Goal: Participate in discussion: Engage in conversation with other users on a specific topic

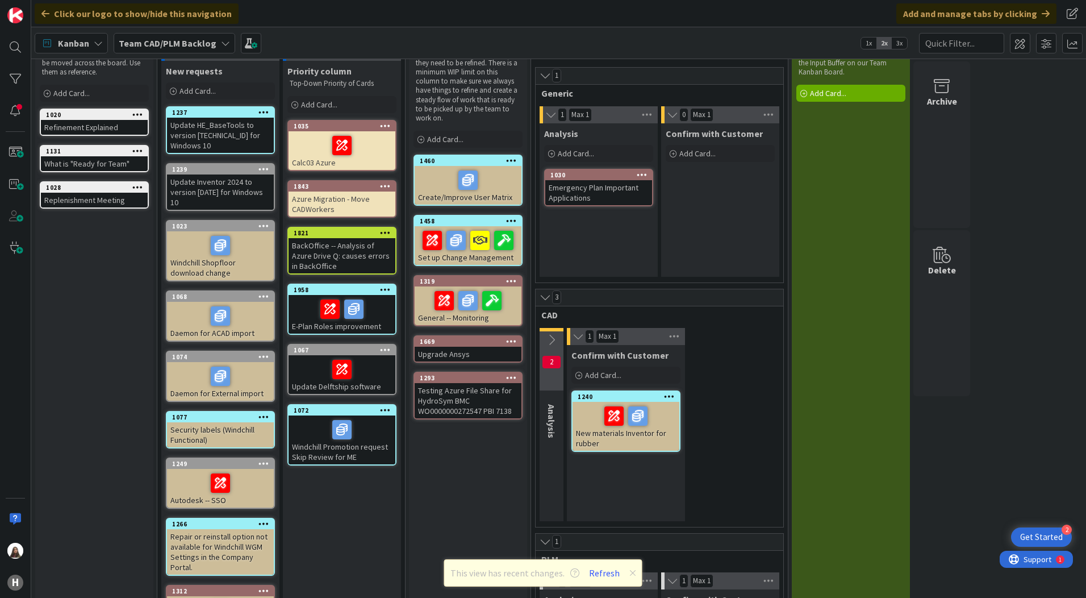
click at [341, 406] on div "1072" at bounding box center [342, 410] width 107 height 10
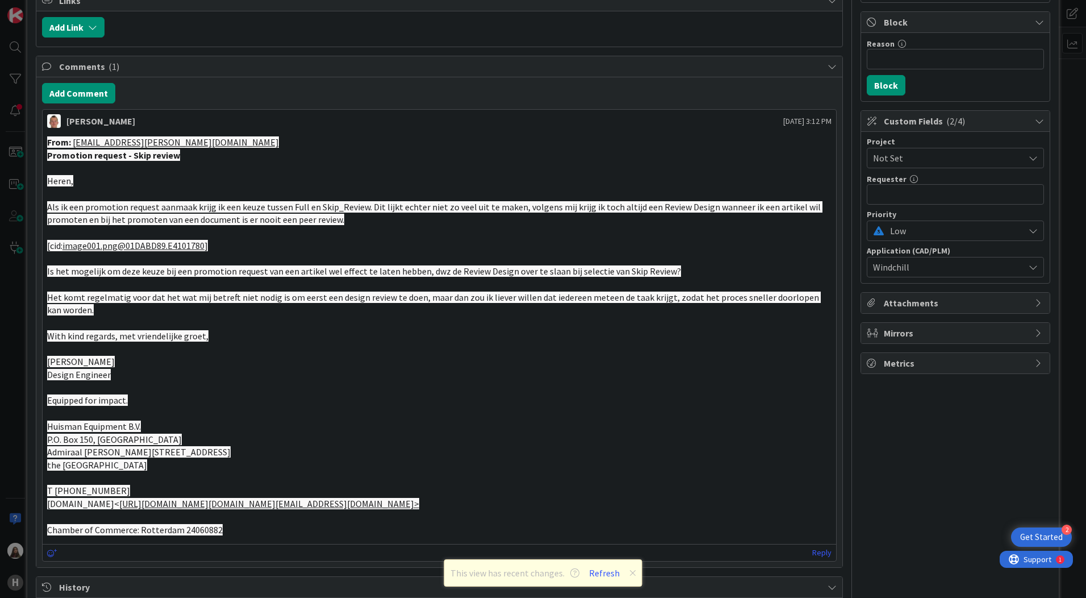
scroll to position [227, 0]
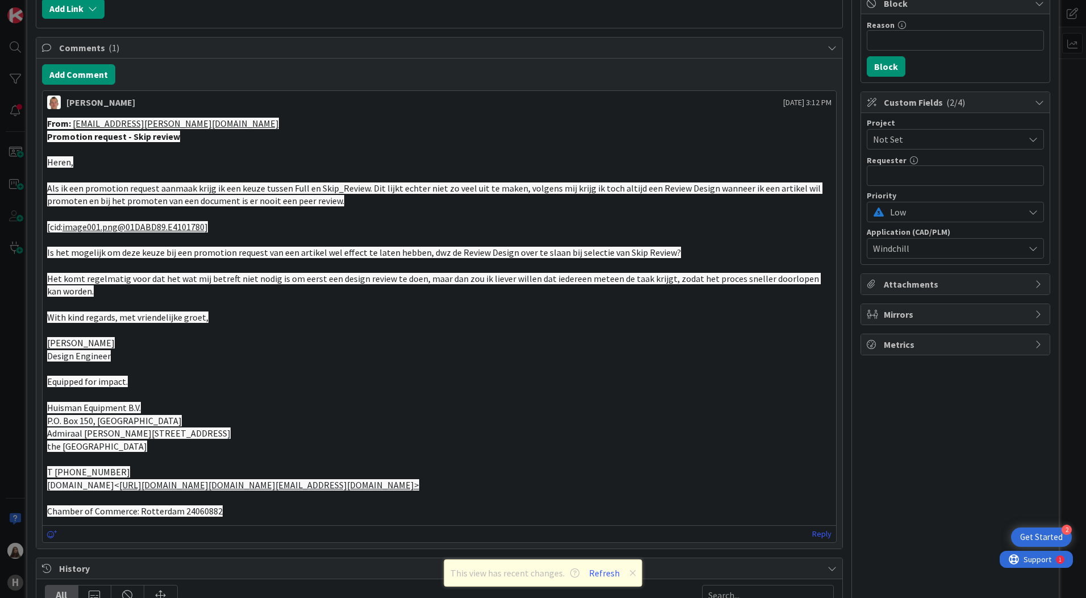
click at [183, 351] on p "Design Engineer" at bounding box center [439, 355] width 785 height 13
click at [214, 313] on p "With kind regards, met vriendelijke groet," at bounding box center [439, 317] width 785 height 13
click at [188, 375] on p "Equipped for impact." at bounding box center [439, 381] width 785 height 13
click at [604, 577] on button "Refresh" at bounding box center [604, 572] width 39 height 15
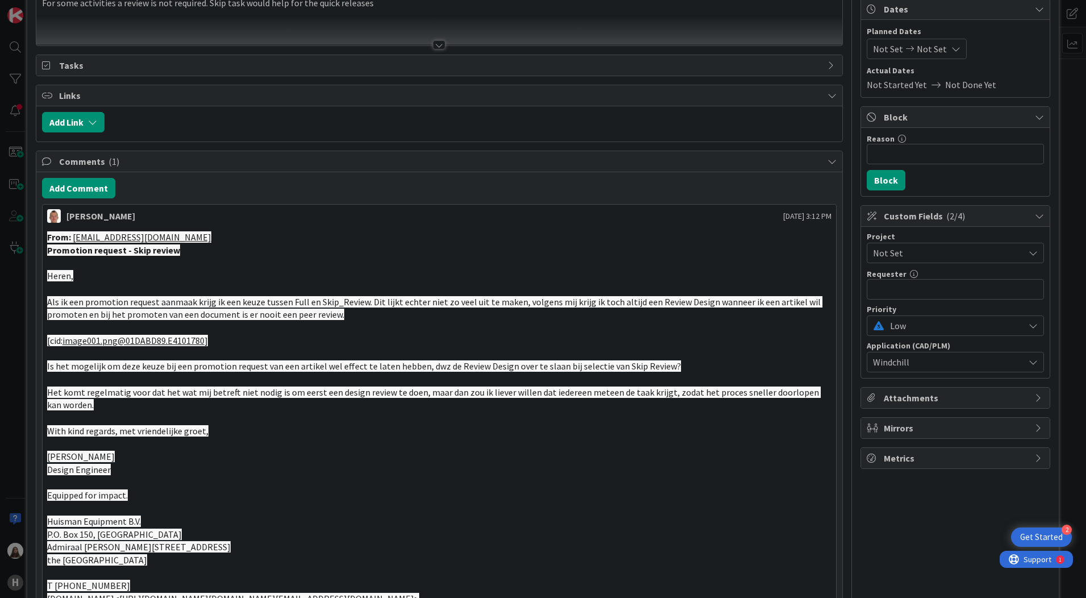
click at [270, 244] on p "Promotion request - Skip review" at bounding box center [439, 250] width 785 height 13
click at [45, 240] on div "From: [EMAIL_ADDRESS][DOMAIN_NAME] Promotion request - Skip review Heren, Als i…" at bounding box center [440, 430] width 794 height 409
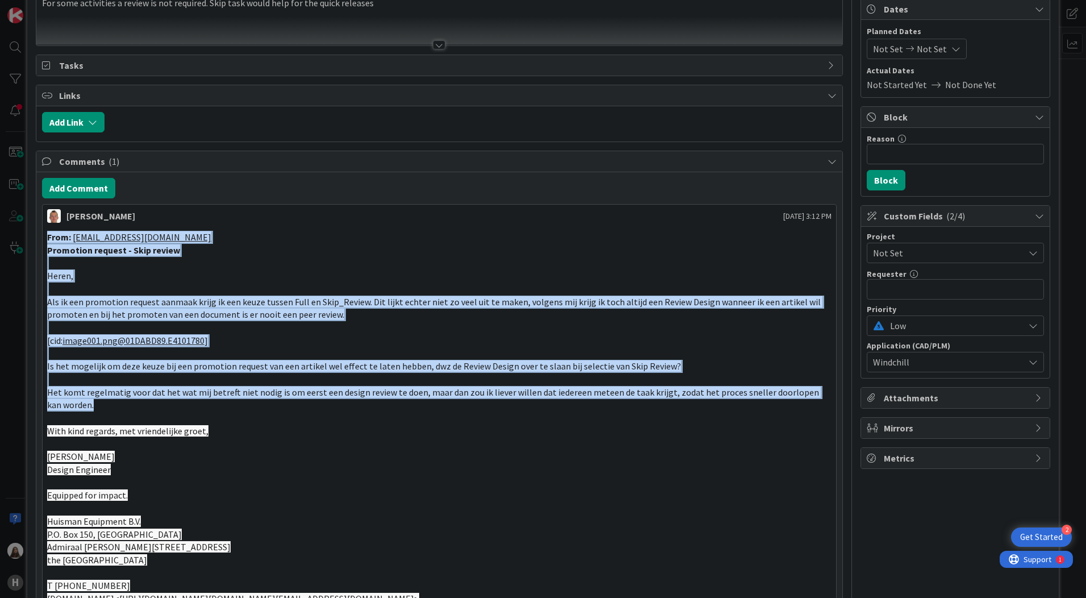
drag, startPoint x: 48, startPoint y: 236, endPoint x: 94, endPoint y: 402, distance: 172.0
click at [94, 402] on div "From: [EMAIL_ADDRESS][DOMAIN_NAME] Promotion request - Skip review Heren, Als i…" at bounding box center [439, 431] width 785 height 400
copy div "From: [EMAIL_ADDRESS][DOMAIN_NAME] Promotion request - Skip review Heren, Als i…"
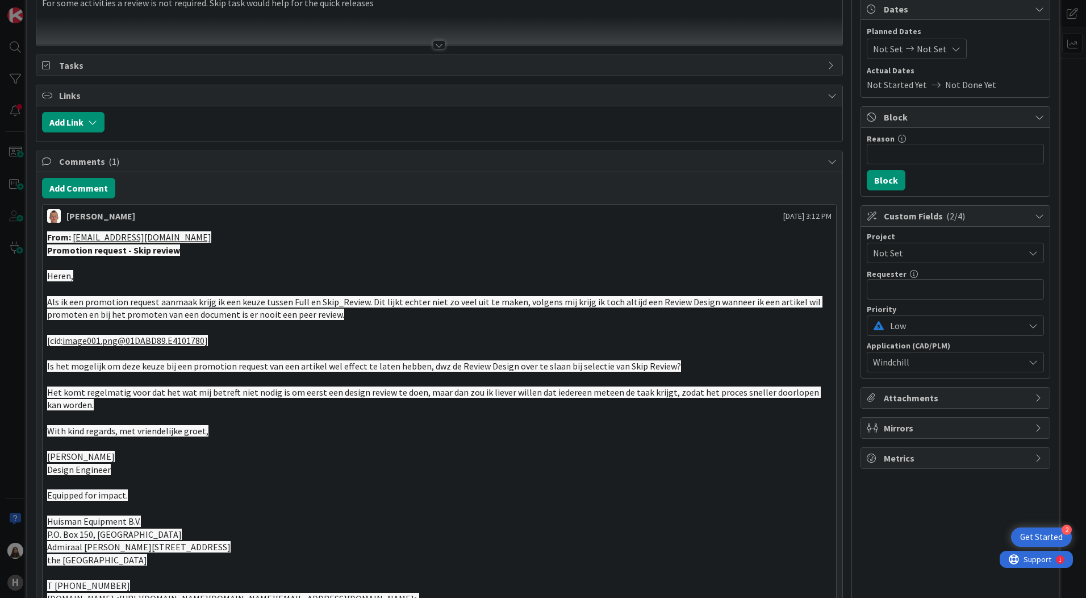
click at [118, 463] on p "Design Engineer" at bounding box center [439, 469] width 785 height 13
drag, startPoint x: 104, startPoint y: 454, endPoint x: 46, endPoint y: 457, distance: 58.0
click at [46, 457] on div "From: [EMAIL_ADDRESS][DOMAIN_NAME] Promotion request - Skip review Heren, Als i…" at bounding box center [440, 430] width 794 height 409
drag, startPoint x: 46, startPoint y: 457, endPoint x: 65, endPoint y: 457, distance: 18.7
copy span "[PERSON_NAME]"
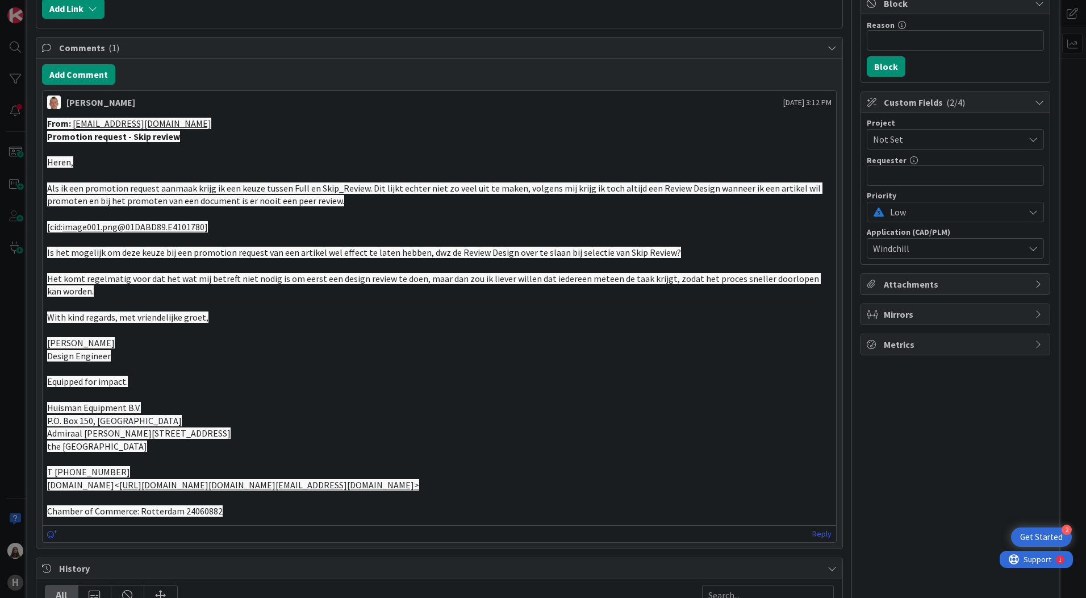
scroll to position [57, 0]
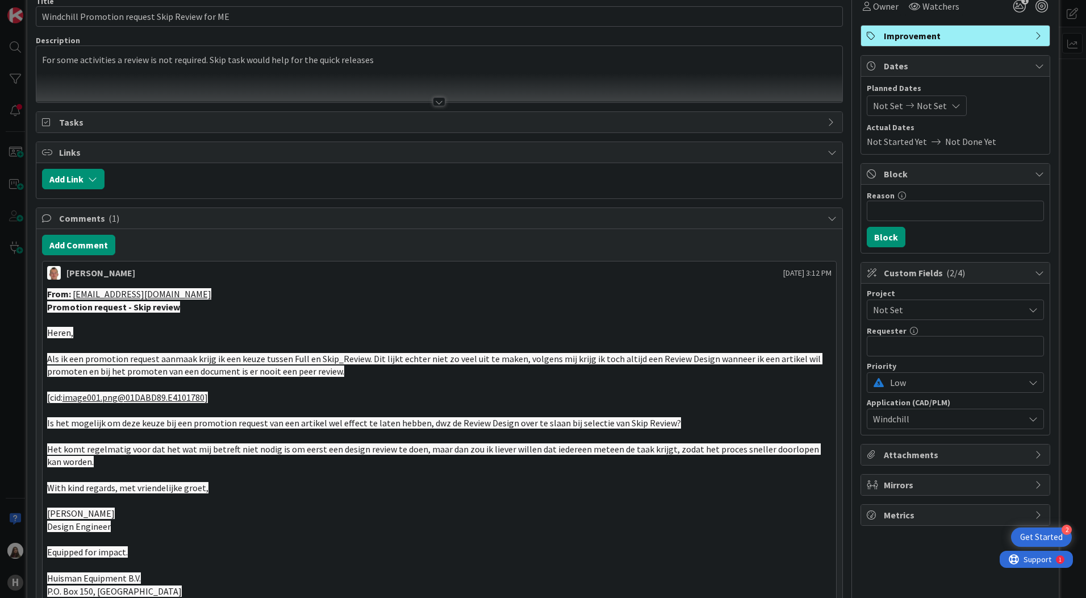
click at [232, 315] on p at bounding box center [439, 319] width 785 height 13
drag, startPoint x: 177, startPoint y: 306, endPoint x: 45, endPoint y: 310, distance: 131.9
click at [45, 310] on div "From: [EMAIL_ADDRESS][DOMAIN_NAME] Promotion request - Skip review Heren, Als i…" at bounding box center [440, 487] width 794 height 409
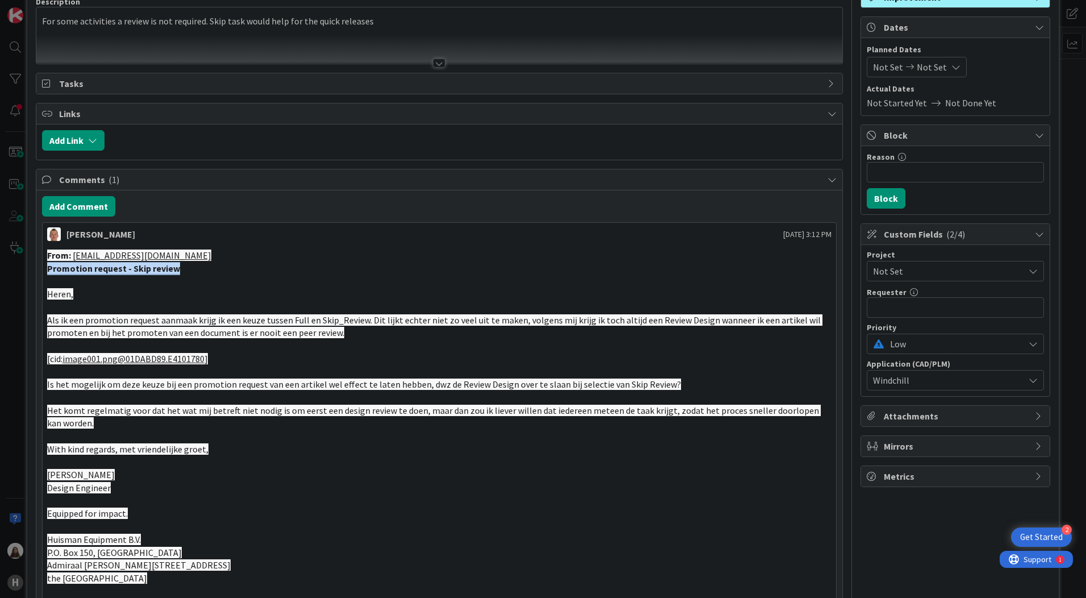
scroll to position [114, 0]
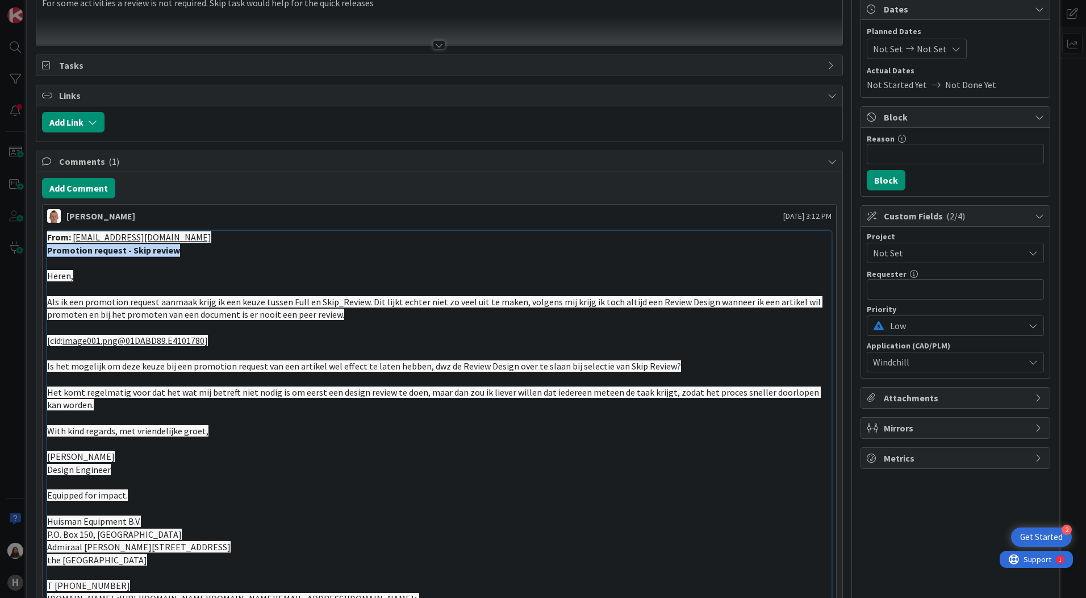
click at [98, 344] on link "image001.png@01DABD89.E4101780" at bounding box center [133, 340] width 142 height 11
click at [116, 258] on p at bounding box center [439, 262] width 785 height 13
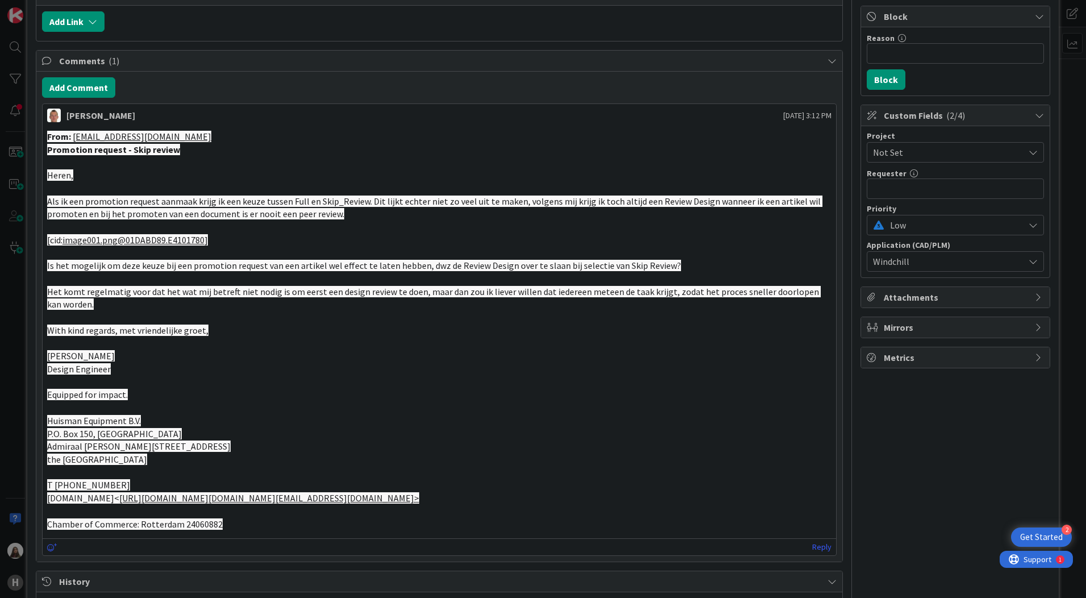
scroll to position [284, 0]
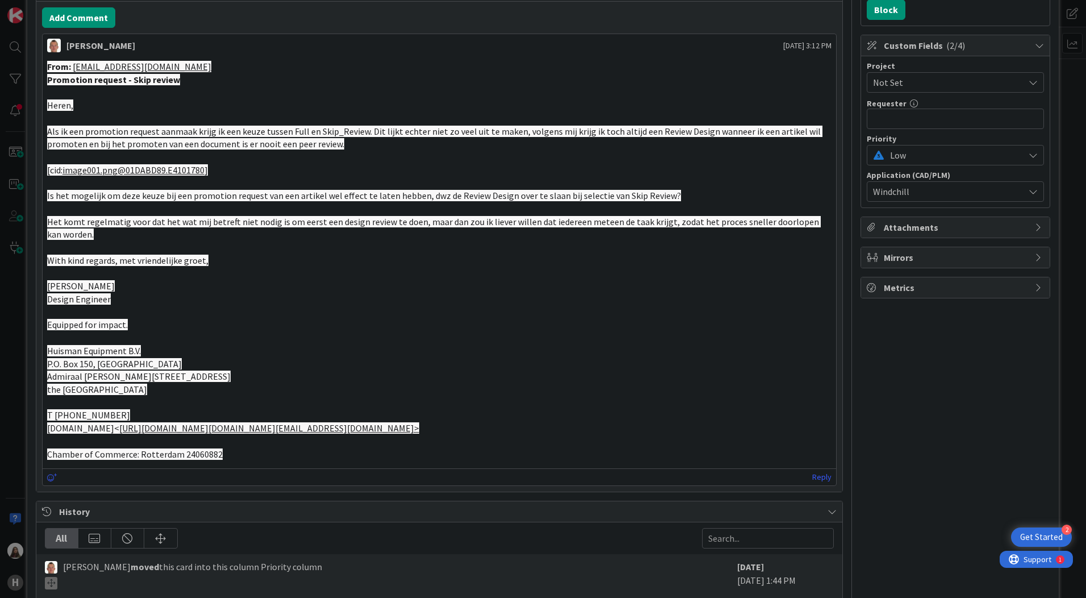
click at [233, 448] on p at bounding box center [439, 441] width 785 height 13
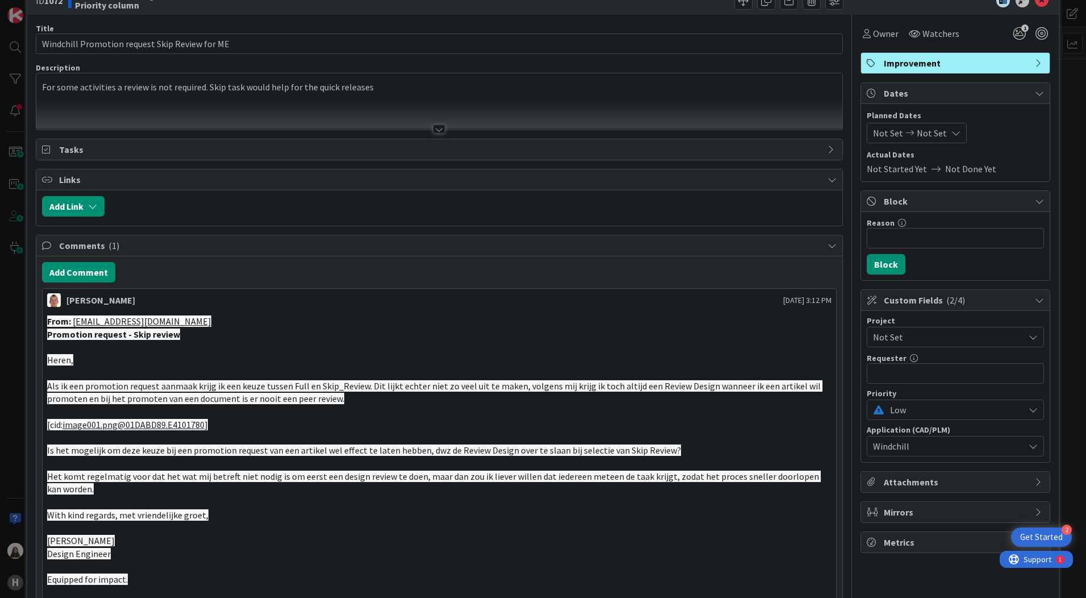
scroll to position [57, 0]
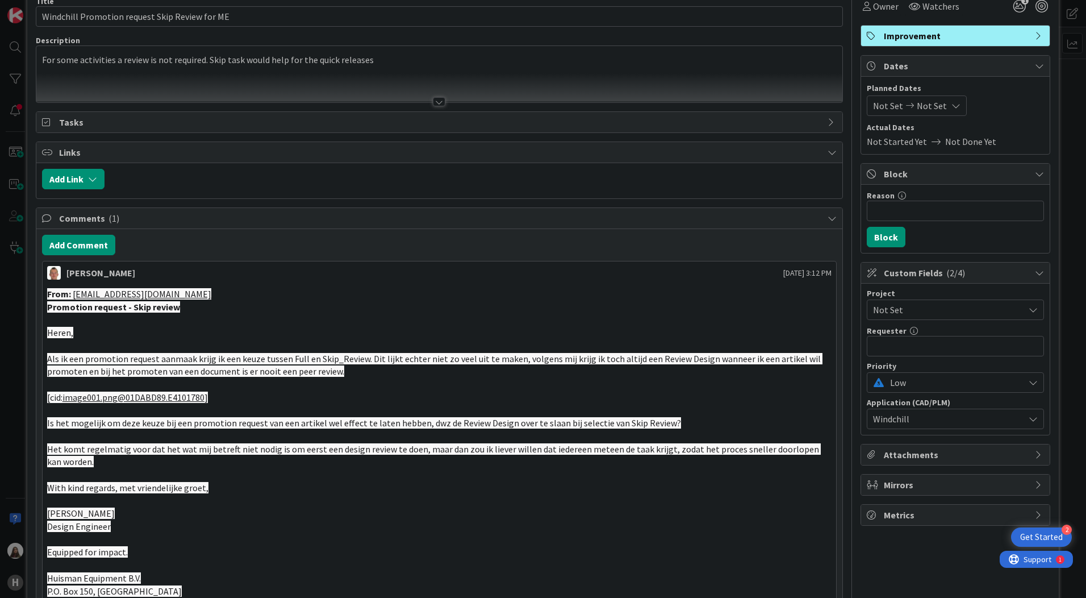
click at [302, 356] on span "Als ik een promotion request aanmaak krijg ik een keuze tussen Full en Skip_Rev…" at bounding box center [434, 365] width 775 height 24
click at [189, 396] on link "image001.png@01DABD89.E4101780" at bounding box center [133, 396] width 142 height 11
click at [143, 305] on strong "Promotion request - Skip review" at bounding box center [113, 306] width 133 height 11
drag, startPoint x: 177, startPoint y: 308, endPoint x: 39, endPoint y: 306, distance: 138.7
click at [39, 306] on div "Add Comment [PERSON_NAME] [DATE] 3:12 PM From: [EMAIL_ADDRESS][DOMAIN_NAME] Pro…" at bounding box center [439, 474] width 806 height 490
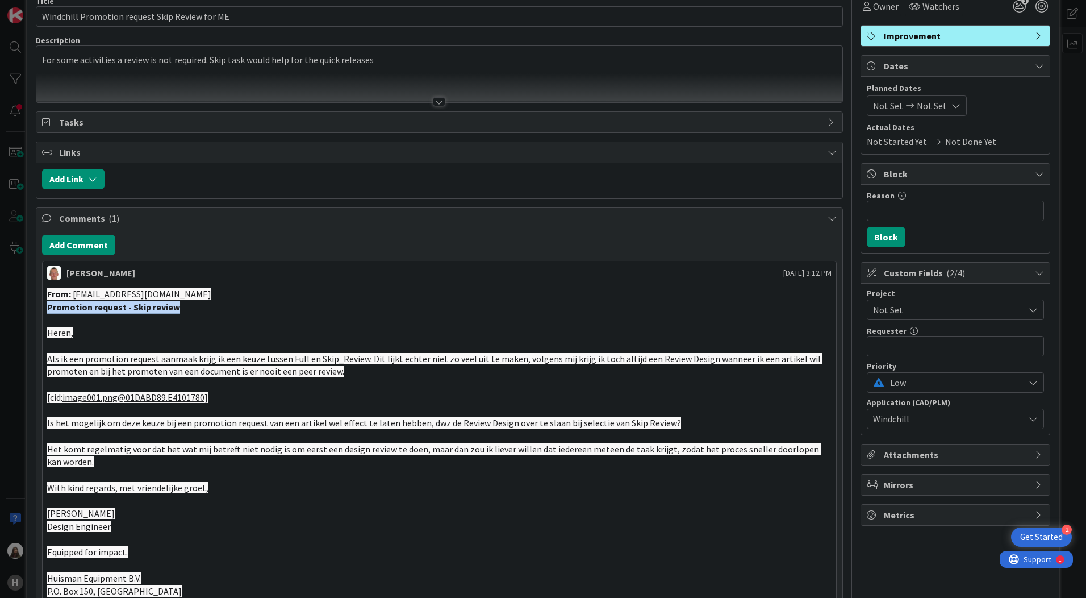
drag, startPoint x: 39, startPoint y: 306, endPoint x: 99, endPoint y: 306, distance: 60.2
copy strong "Promotion request - Skip review"
drag, startPoint x: 108, startPoint y: 378, endPoint x: 101, endPoint y: 377, distance: 7.6
click at [108, 378] on p at bounding box center [439, 384] width 785 height 13
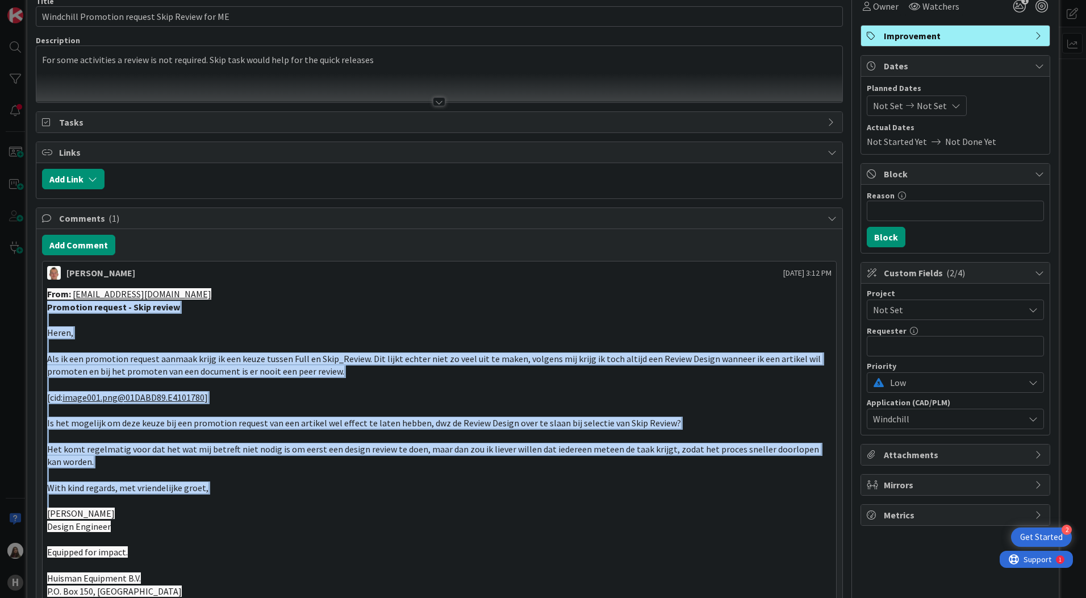
drag, startPoint x: 48, startPoint y: 307, endPoint x: 194, endPoint y: 500, distance: 242.1
click at [194, 500] on div "From: [EMAIL_ADDRESS][DOMAIN_NAME] Promotion request - Skip review Heren, Als i…" at bounding box center [439, 487] width 785 height 400
drag, startPoint x: 194, startPoint y: 500, endPoint x: 174, endPoint y: 401, distance: 100.9
copy div "Promotion request - Skip review Heren, Als ik een promotion request aanmaak kri…"
click at [645, 84] on div at bounding box center [439, 87] width 806 height 29
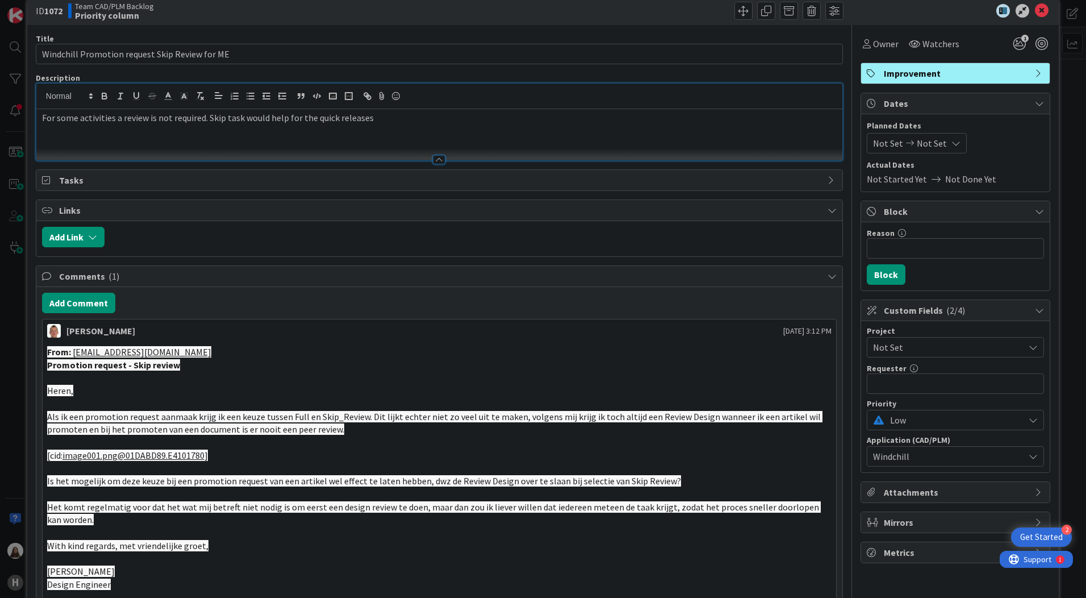
scroll to position [0, 0]
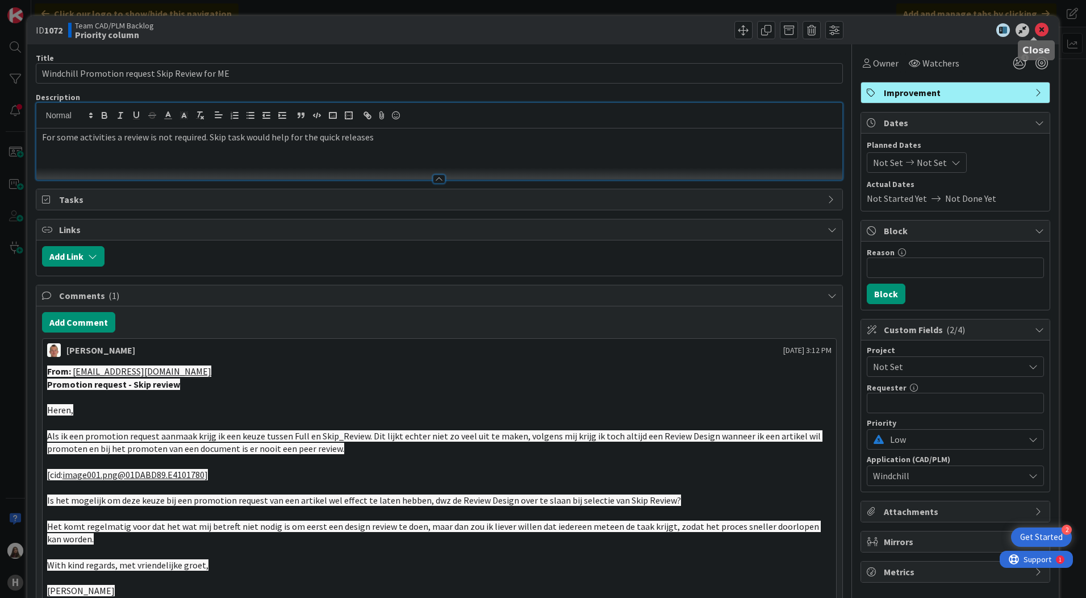
click at [1036, 25] on icon at bounding box center [1042, 30] width 14 height 14
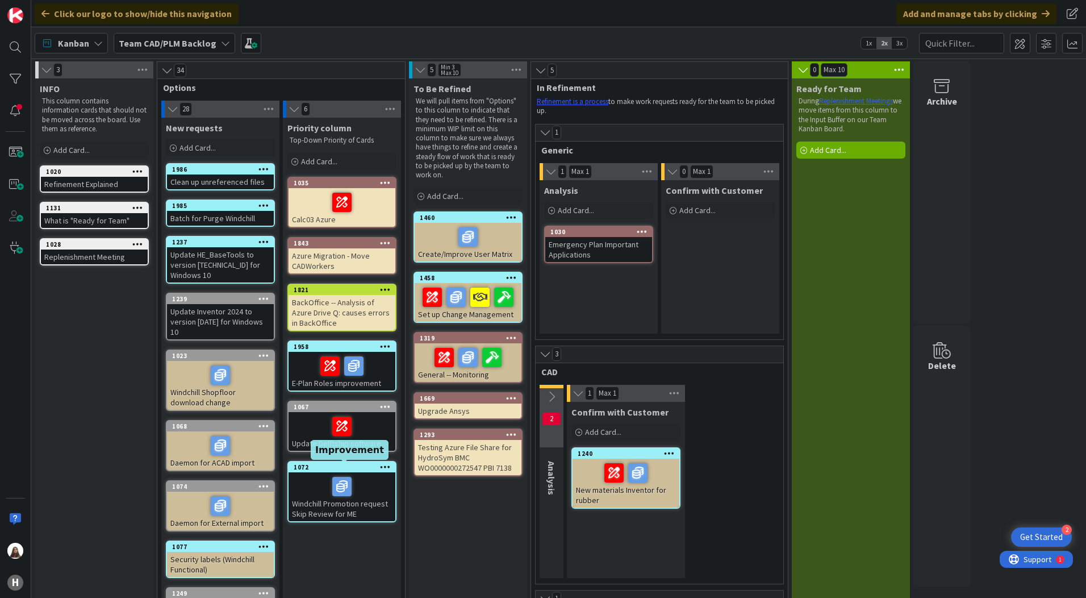
click at [331, 469] on div "1072" at bounding box center [345, 467] width 102 height 8
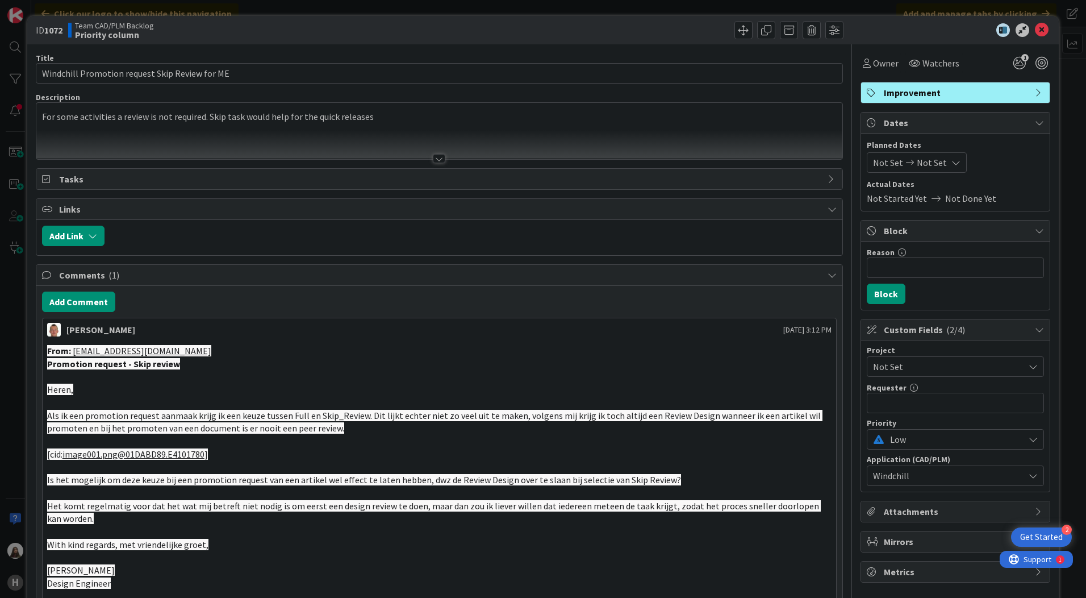
click at [408, 24] on div "Team CAD/PLM Backlog Priority column" at bounding box center [252, 30] width 369 height 18
drag, startPoint x: 399, startPoint y: 20, endPoint x: 672, endPoint y: 32, distance: 273.0
click at [672, 32] on div "ID 1072 Team CAD/PLM Backlog Priority column" at bounding box center [543, 30] width 1032 height 28
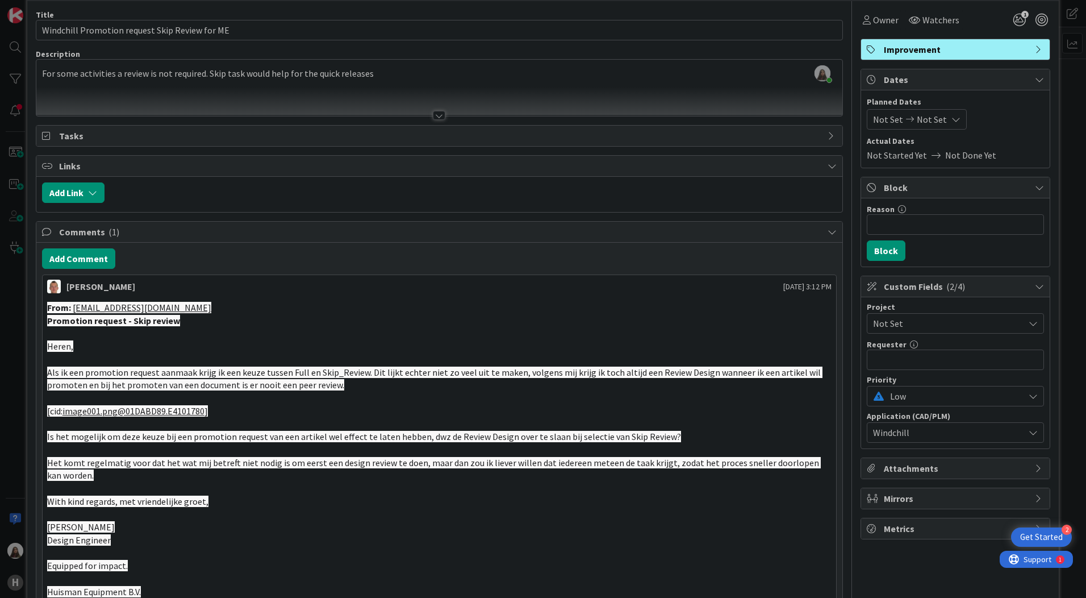
scroll to position [114, 0]
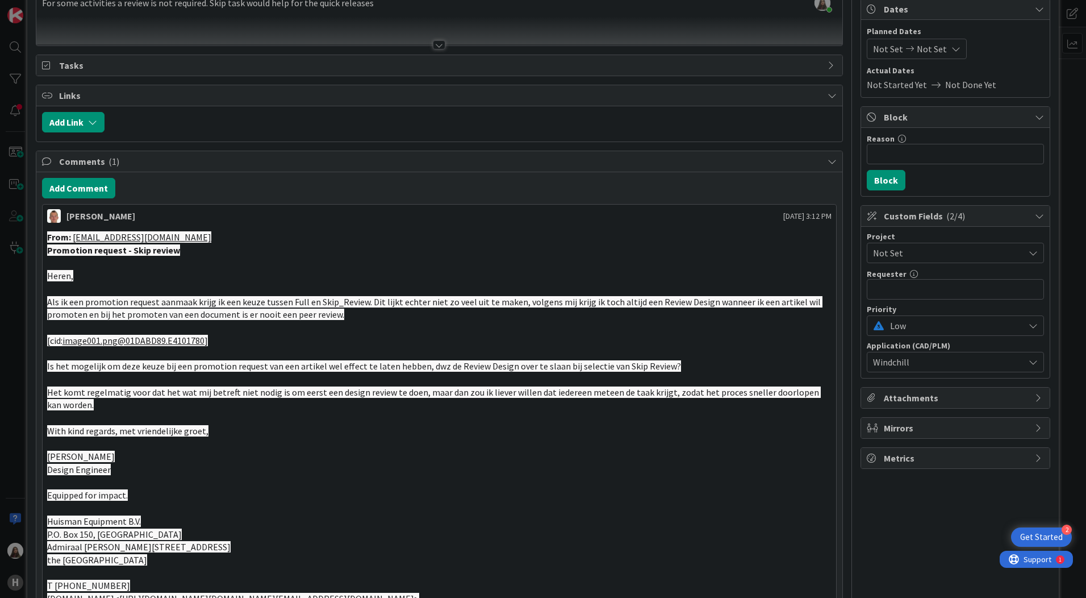
click at [228, 258] on p at bounding box center [439, 262] width 785 height 13
click at [229, 418] on p at bounding box center [439, 417] width 785 height 13
drag, startPoint x: 215, startPoint y: 551, endPoint x: 47, endPoint y: 237, distance: 356.1
click at [47, 237] on div "From: [EMAIL_ADDRESS][DOMAIN_NAME] Promotion request - Skip review Heren, Als i…" at bounding box center [439, 431] width 785 height 400
click at [306, 447] on p at bounding box center [439, 443] width 785 height 13
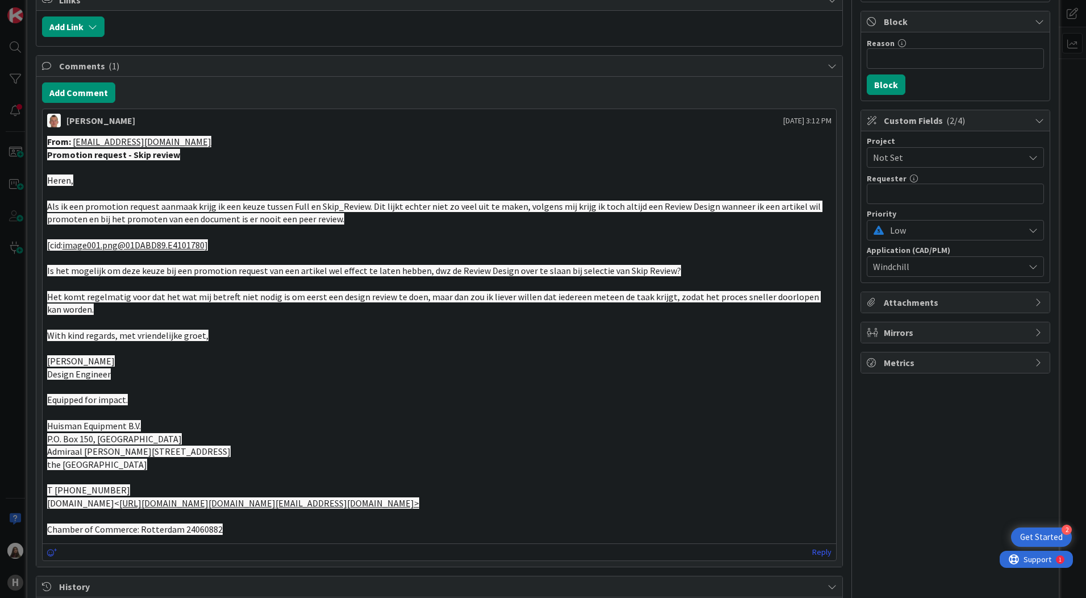
scroll to position [227, 0]
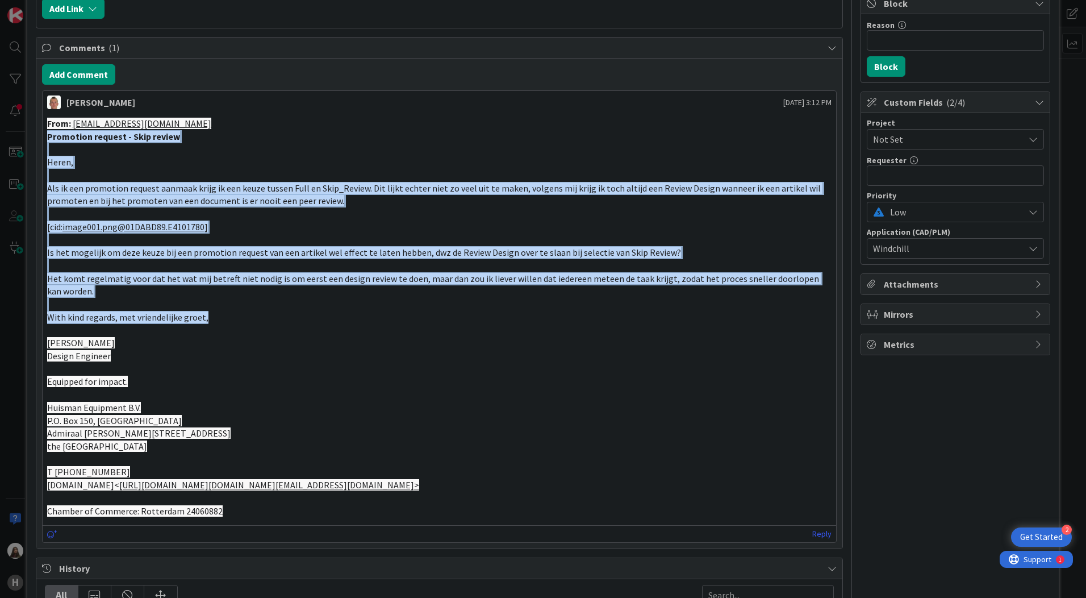
drag, startPoint x: 213, startPoint y: 318, endPoint x: 49, endPoint y: 139, distance: 242.4
click at [49, 139] on div "From: [EMAIL_ADDRESS][DOMAIN_NAME] Promotion request - Skip review Heren, Als i…" at bounding box center [439, 317] width 785 height 400
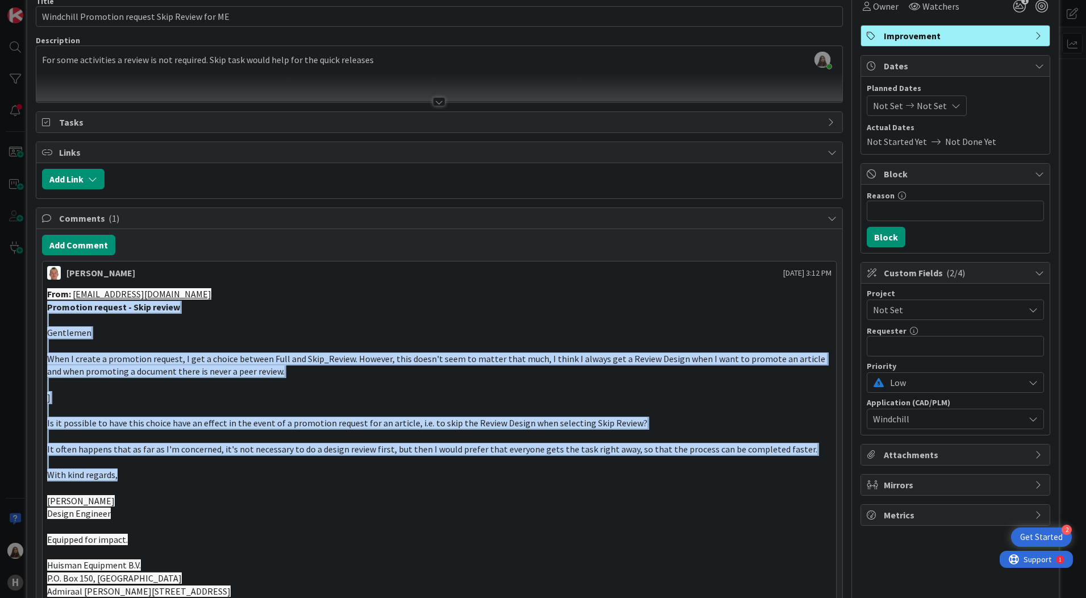
scroll to position [114, 0]
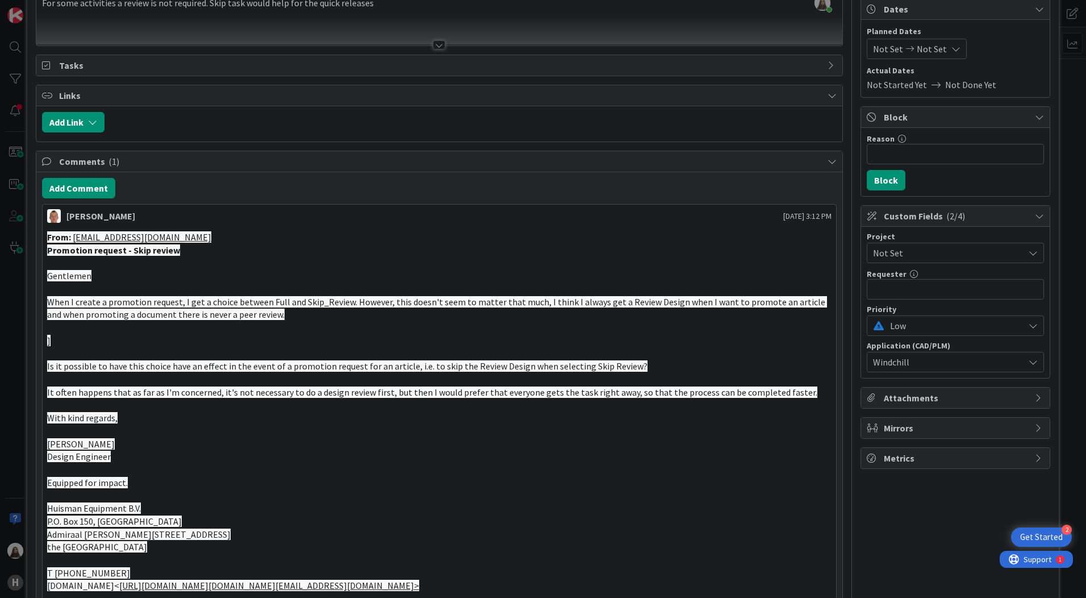
click at [113, 448] on p "[PERSON_NAME]" at bounding box center [439, 443] width 785 height 13
drag, startPoint x: 103, startPoint y: 443, endPoint x: 38, endPoint y: 439, distance: 65.4
click at [38, 439] on div "Add Comment [PERSON_NAME] [DATE] 3:12 PM From: [EMAIL_ADDRESS][DOMAIN_NAME] Pro…" at bounding box center [439, 410] width 806 height 477
copy span "[PERSON_NAME]"
click at [108, 444] on p "[PERSON_NAME]" at bounding box center [439, 443] width 785 height 13
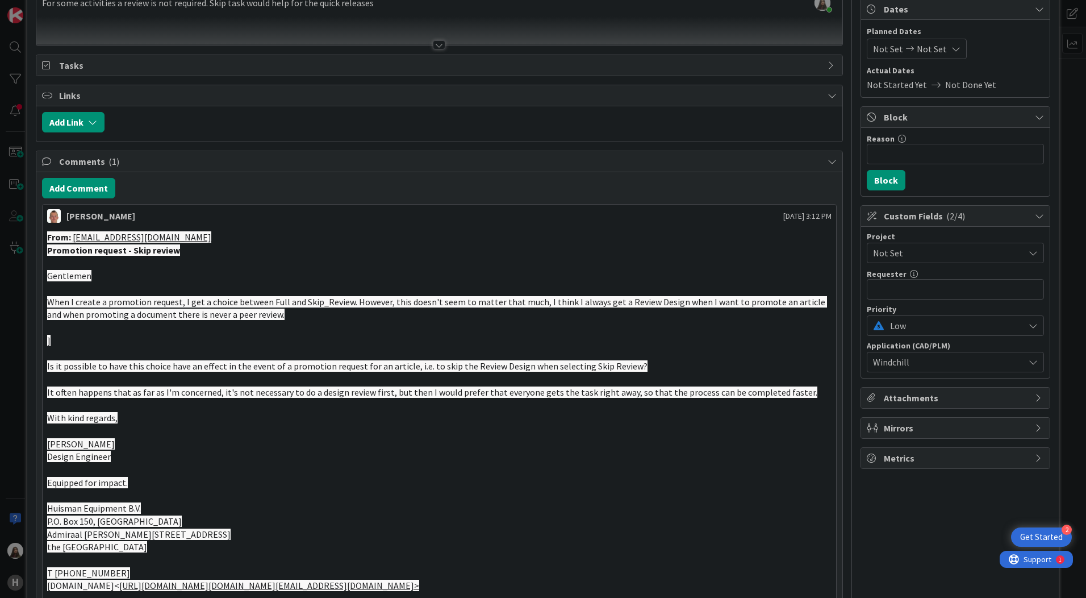
drag, startPoint x: 110, startPoint y: 441, endPoint x: 36, endPoint y: 440, distance: 73.9
click at [36, 440] on div "Add Comment [PERSON_NAME] [DATE] 3:12 PM From: [EMAIL_ADDRESS][DOMAIN_NAME] Pro…" at bounding box center [439, 410] width 806 height 477
copy span "[PERSON_NAME]"
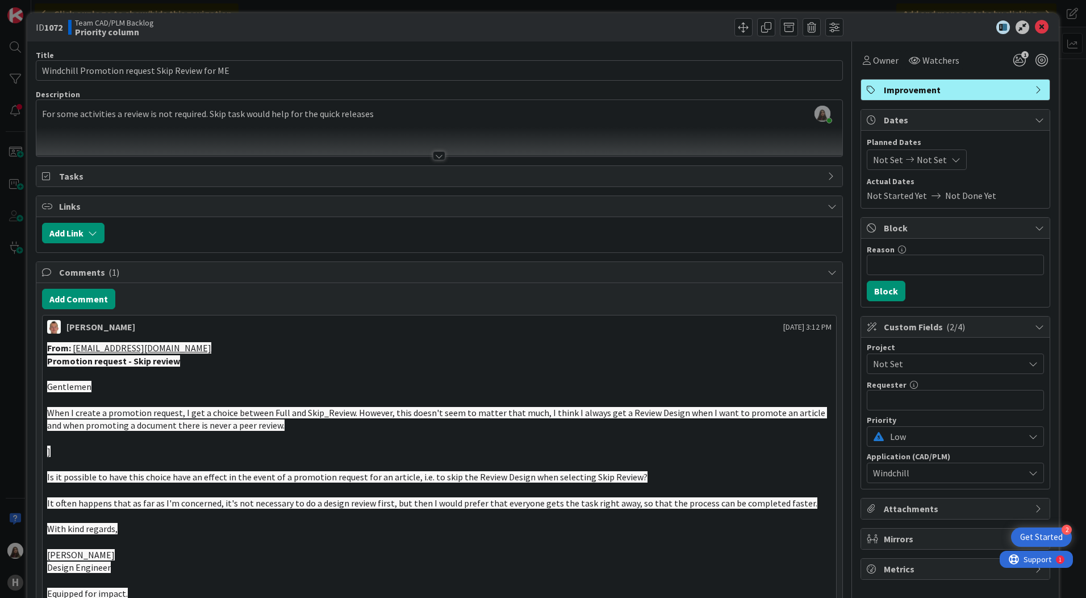
scroll to position [0, 0]
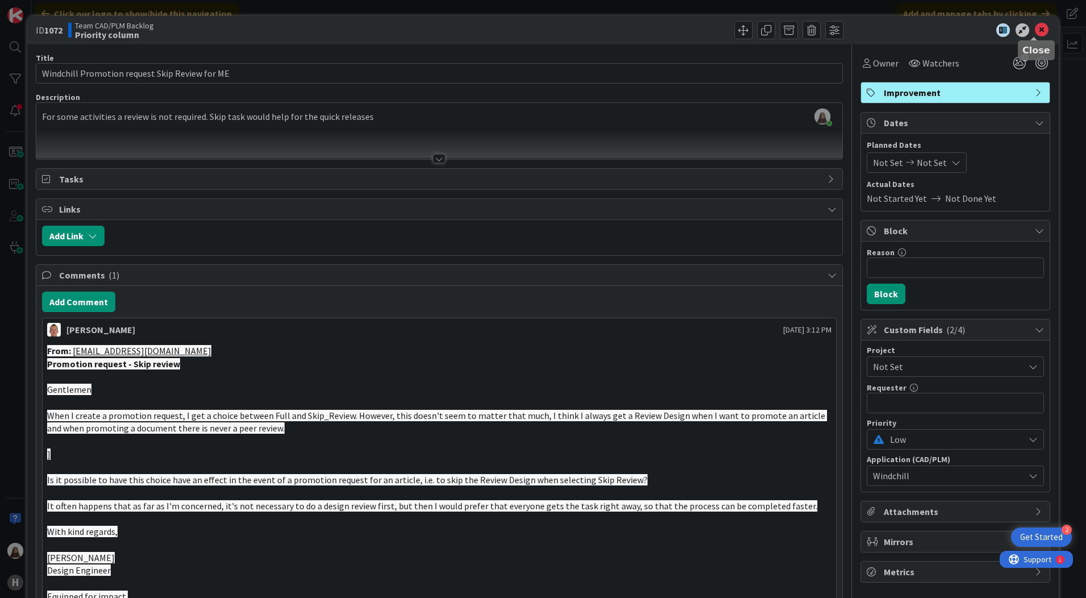
click at [1038, 27] on icon at bounding box center [1042, 30] width 14 height 14
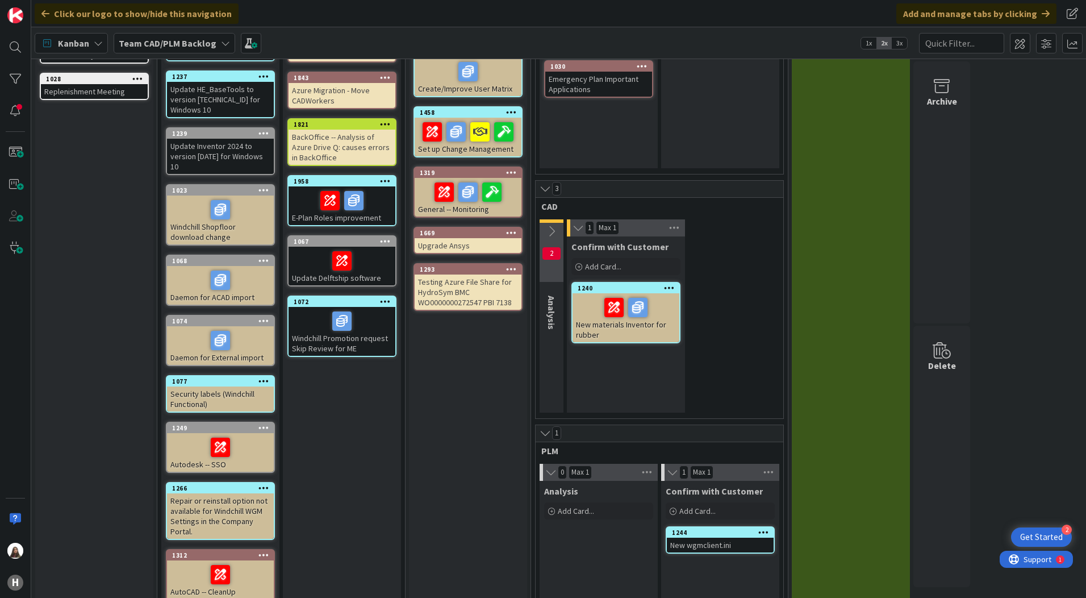
scroll to position [170, 0]
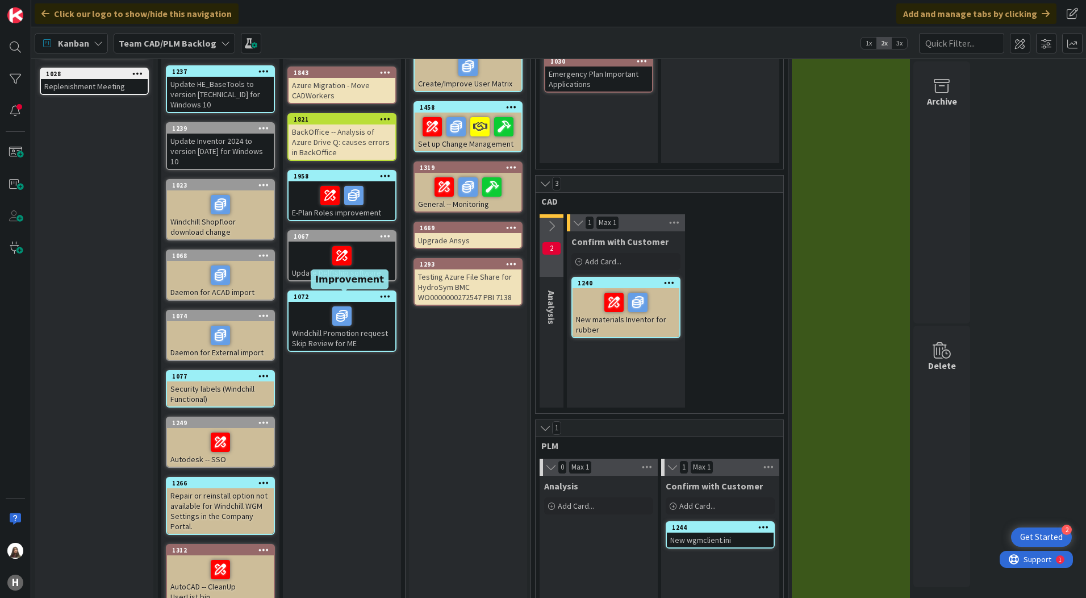
click at [353, 297] on div "1072" at bounding box center [345, 297] width 102 height 8
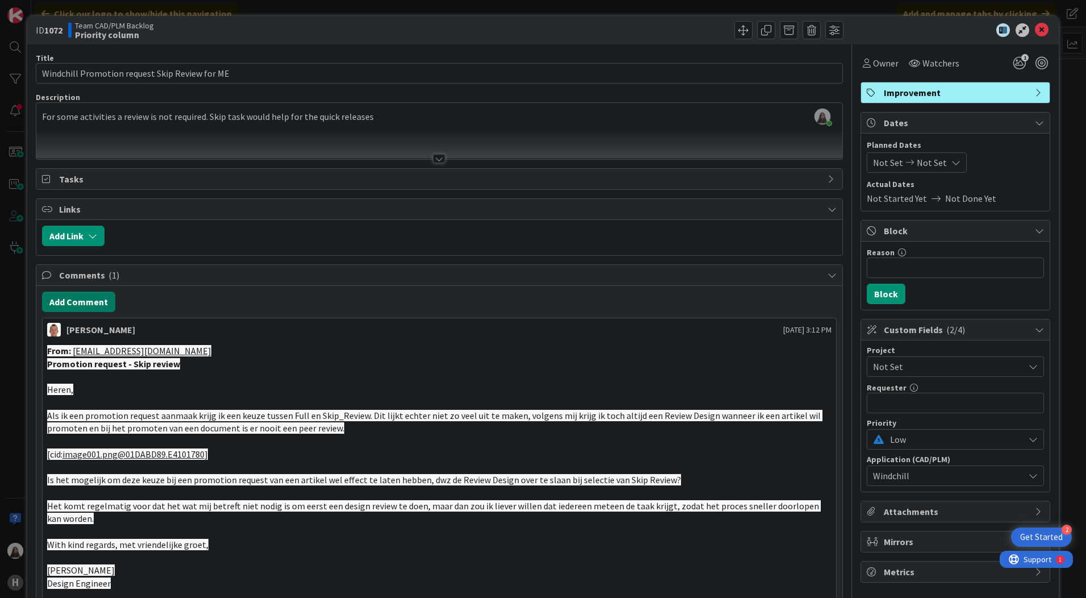
click at [82, 300] on button "Add Comment" at bounding box center [78, 301] width 73 height 20
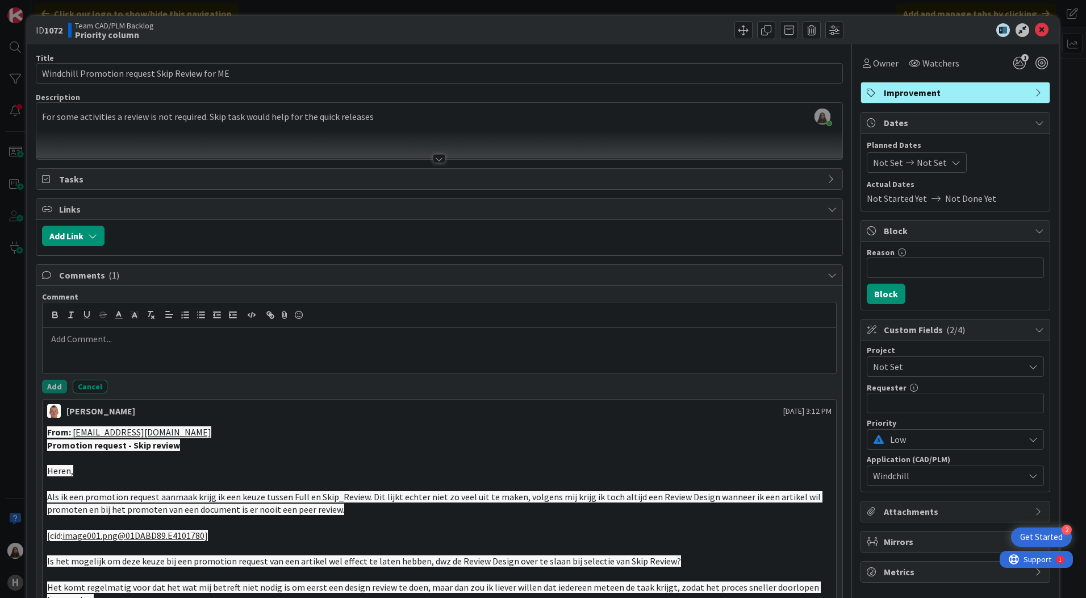
click at [78, 329] on div at bounding box center [440, 350] width 794 height 45
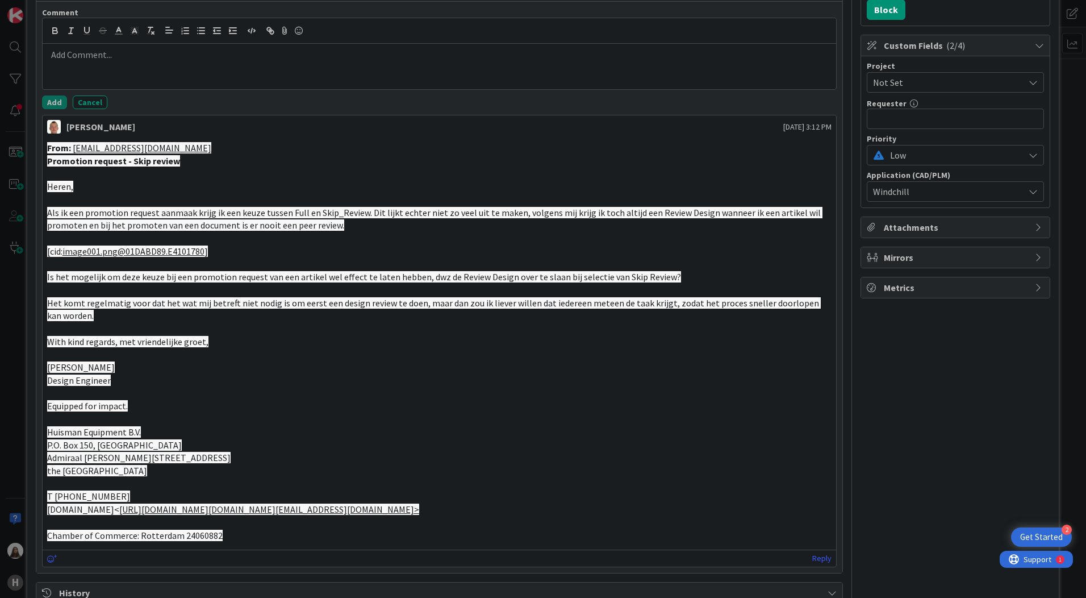
drag, startPoint x: 272, startPoint y: 370, endPoint x: 258, endPoint y: 332, distance: 40.2
click at [272, 370] on p "[PERSON_NAME]" at bounding box center [439, 367] width 785 height 13
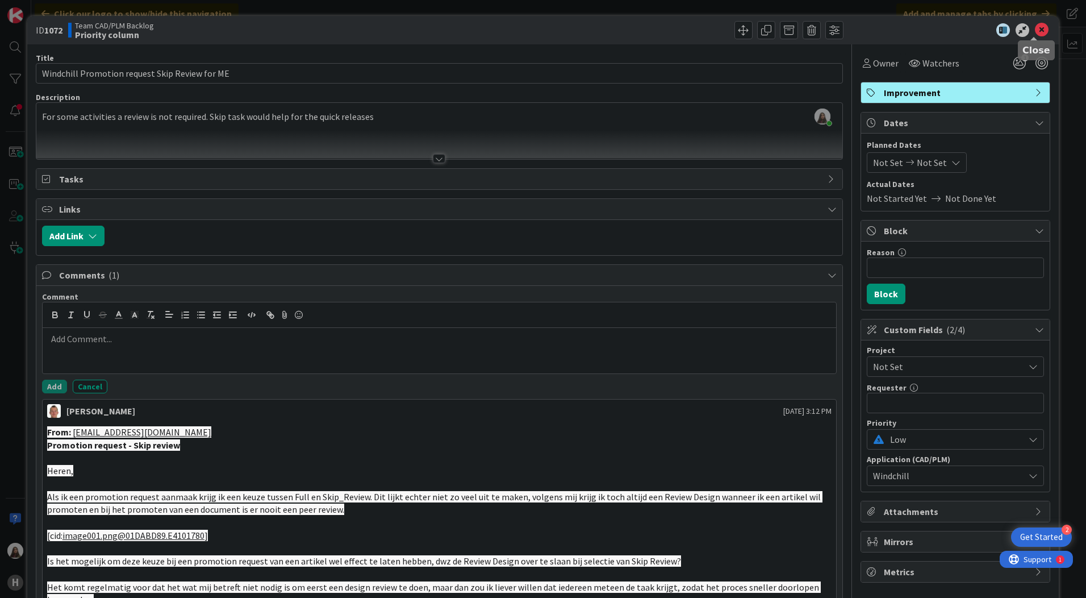
click at [1035, 28] on icon at bounding box center [1042, 30] width 14 height 14
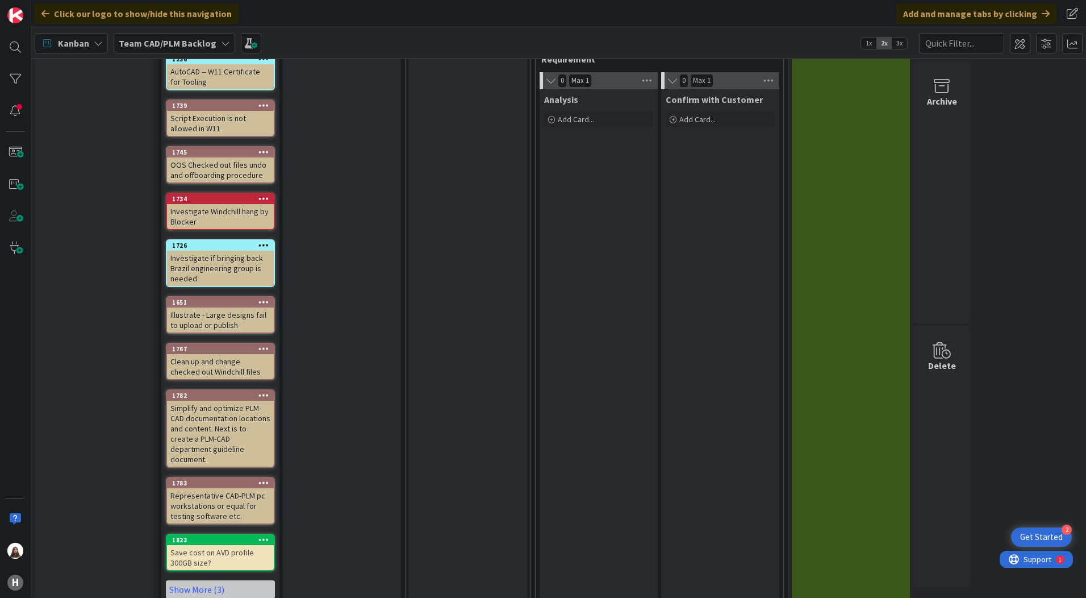
scroll to position [1001, 0]
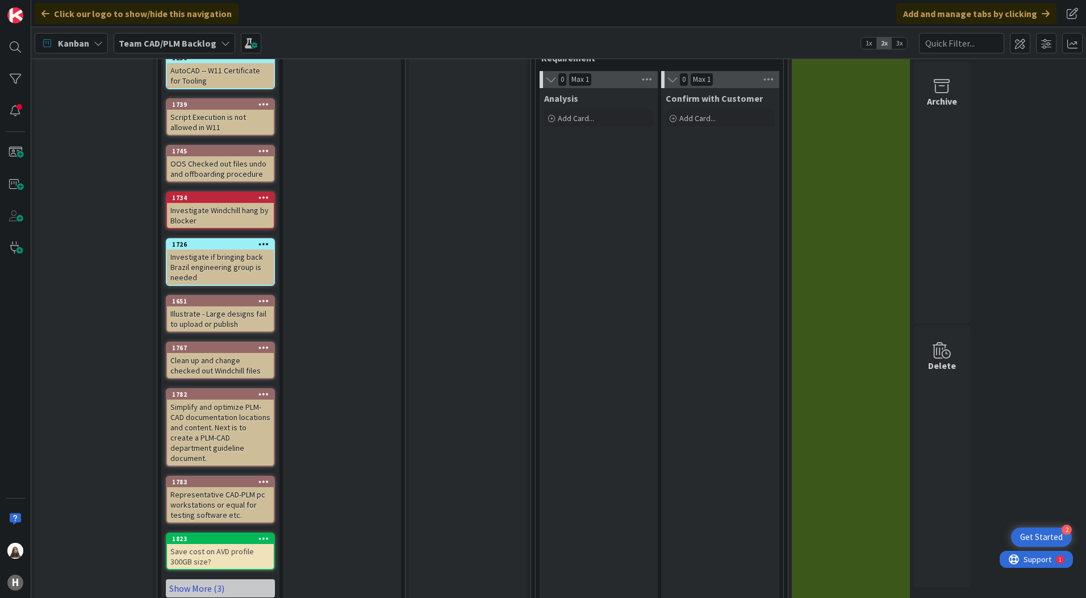
click at [223, 579] on link "Show More (3)" at bounding box center [220, 588] width 109 height 18
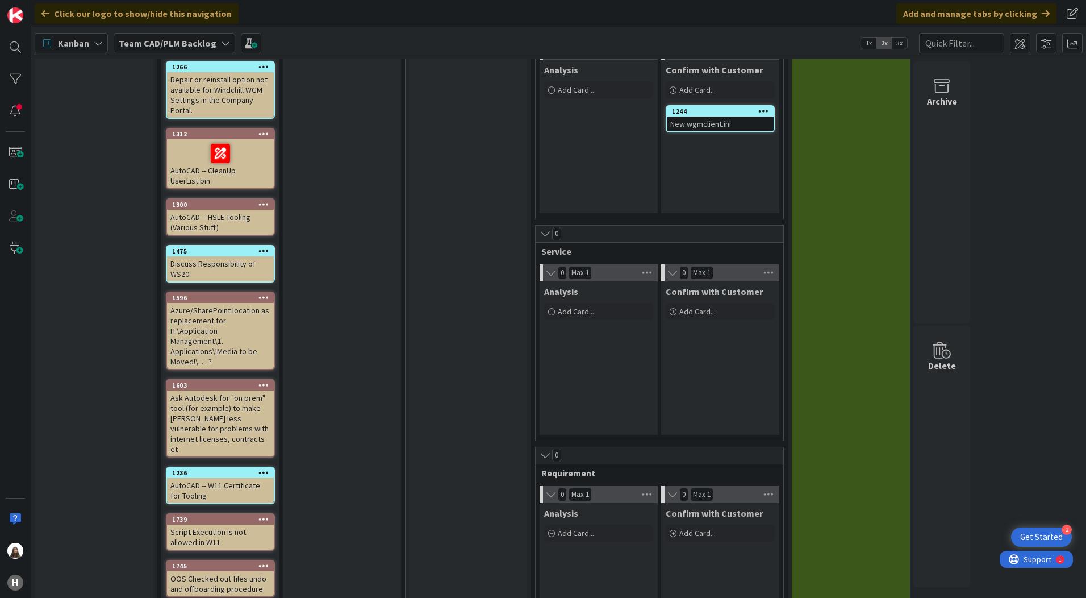
scroll to position [700, 0]
